Goal: Information Seeking & Learning: Check status

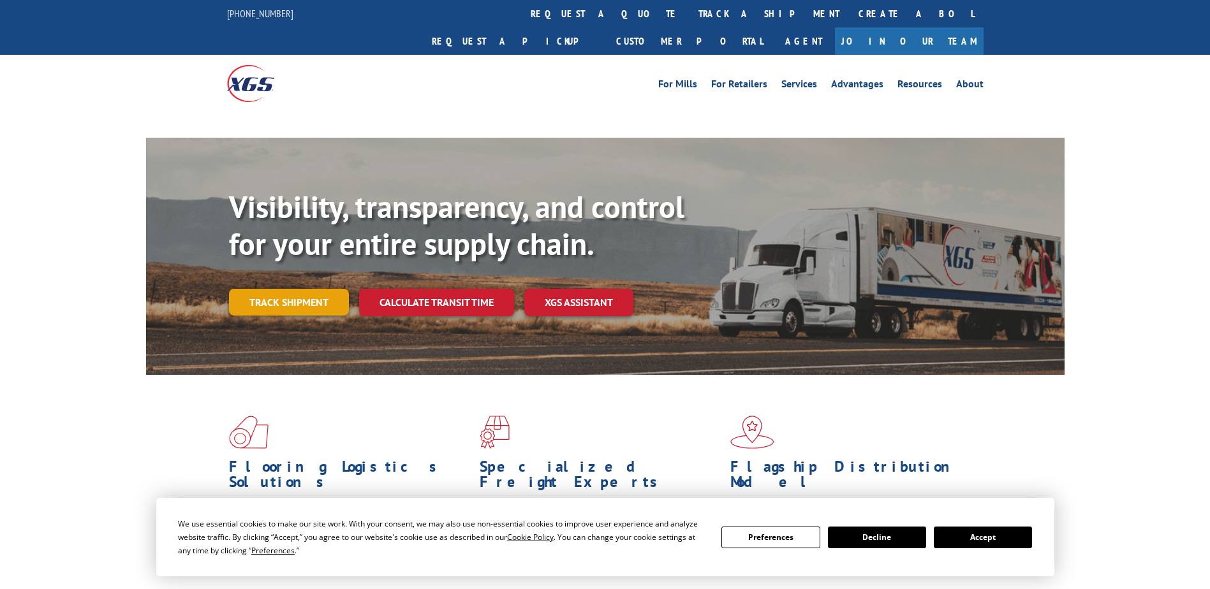
click at [306, 289] on link "Track shipment" at bounding box center [289, 302] width 120 height 27
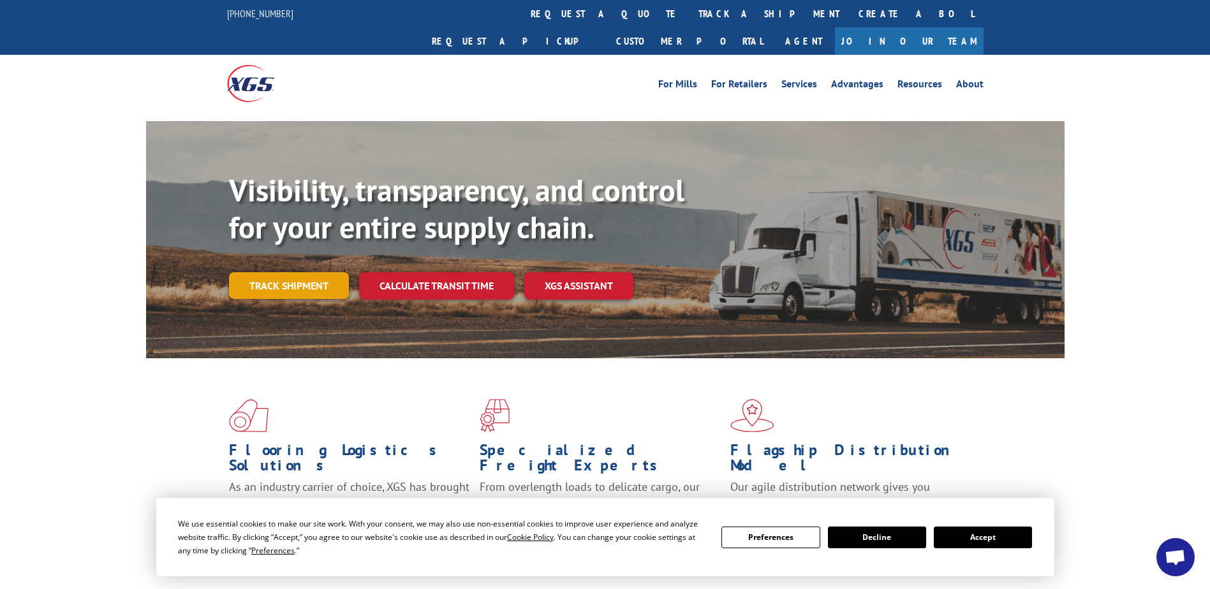
click at [334, 272] on link "Track shipment" at bounding box center [289, 285] width 120 height 27
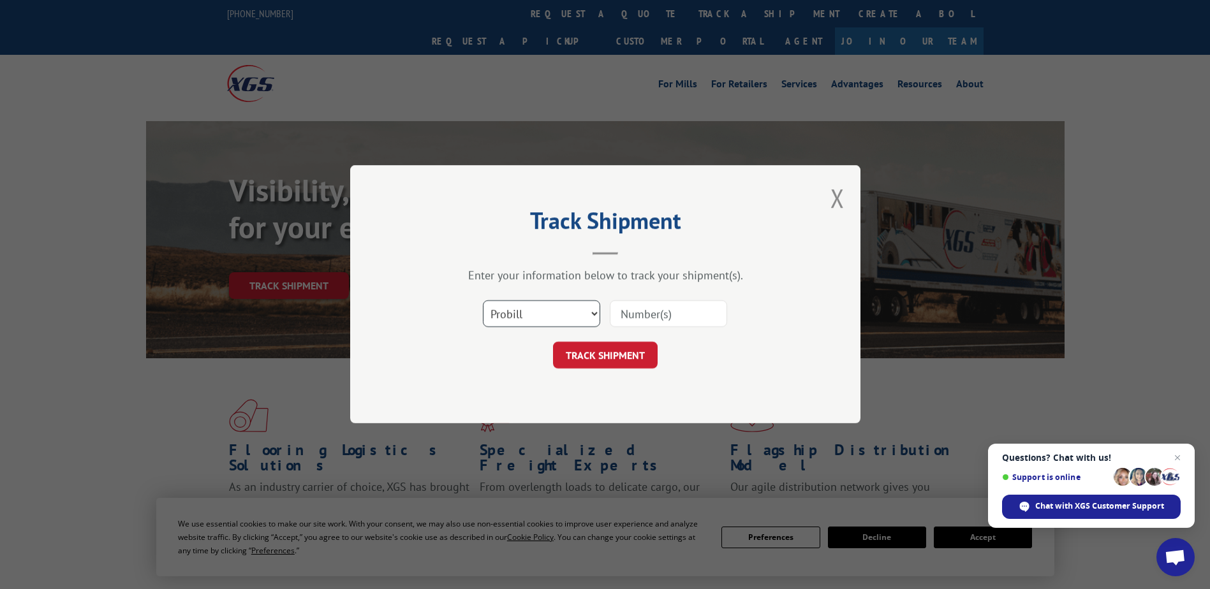
drag, startPoint x: 554, startPoint y: 315, endPoint x: 553, endPoint y: 329, distance: 14.1
click at [554, 315] on select "Select category... Probill BOL PO" at bounding box center [541, 314] width 117 height 27
select select "bol"
click at [483, 301] on select "Select category... Probill BOL PO" at bounding box center [541, 314] width 117 height 27
drag, startPoint x: 662, startPoint y: 318, endPoint x: 662, endPoint y: 309, distance: 8.3
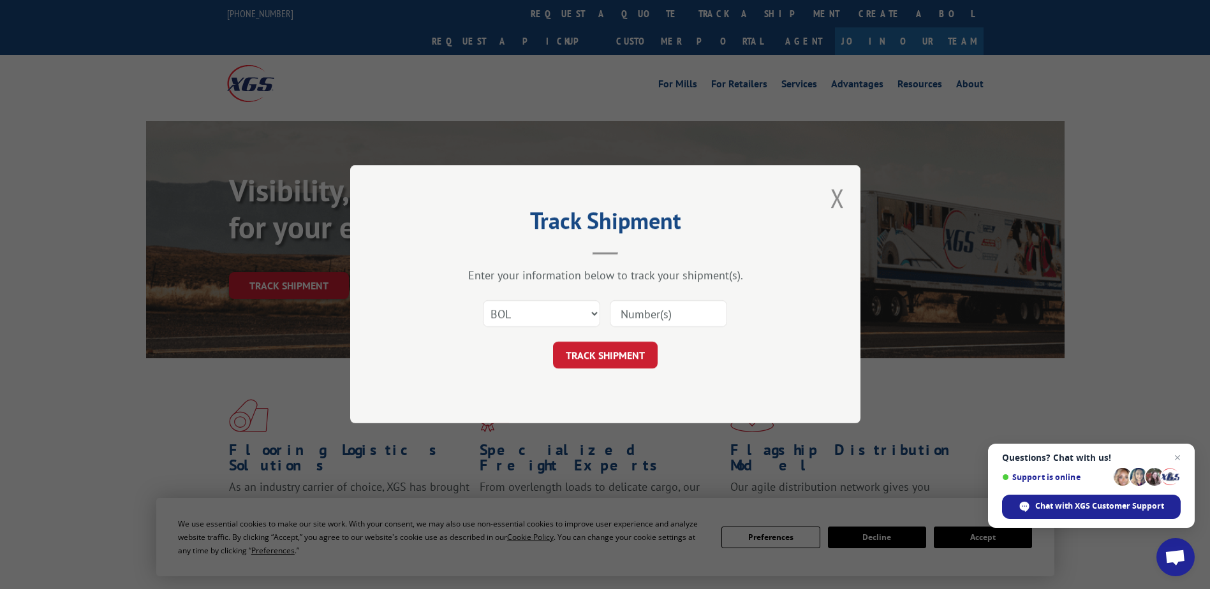
click at [662, 318] on input at bounding box center [668, 314] width 117 height 27
type input "2843801"
click button "TRACK SHIPMENT" at bounding box center [605, 356] width 105 height 27
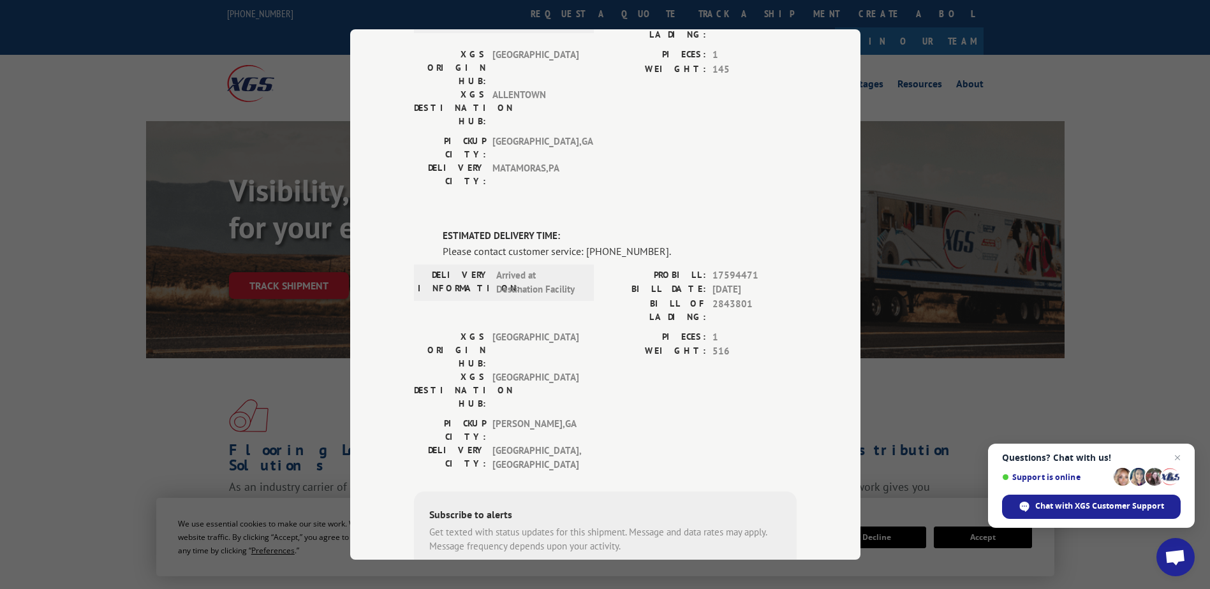
scroll to position [191, 0]
